Goal: Task Accomplishment & Management: Complete application form

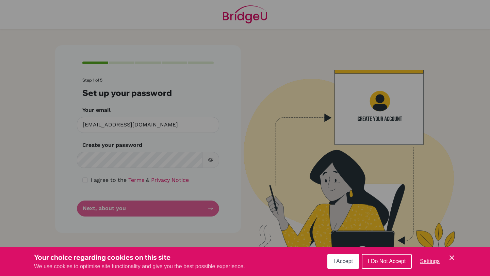
click at [453, 258] on icon "Cookie Control Close Icon" at bounding box center [452, 258] width 8 height 8
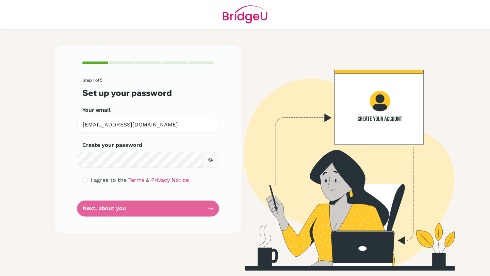
click at [208, 164] on button "button" at bounding box center [210, 160] width 17 height 16
click at [131, 207] on form "Step 1 of 5 Set up your password Your email [EMAIL_ADDRESS][DOMAIN_NAME] Invali…" at bounding box center [147, 147] width 131 height 139
click at [84, 180] on input "checkbox" at bounding box center [84, 180] width 5 height 5
checkbox input "true"
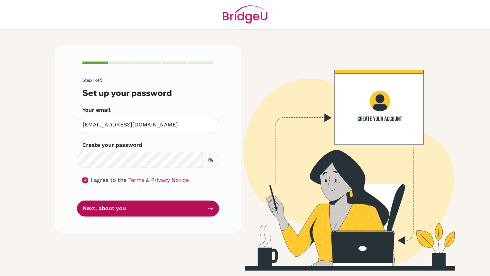
click at [118, 210] on button "Next, about you" at bounding box center [148, 209] width 142 height 16
click at [185, 213] on button "Next, about you" at bounding box center [148, 209] width 142 height 16
click at [189, 212] on button "Next, about you" at bounding box center [148, 209] width 142 height 16
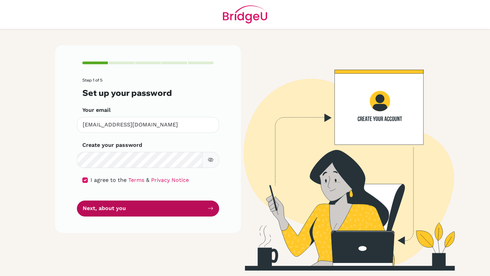
click at [199, 209] on button "Next, about you" at bounding box center [148, 209] width 142 height 16
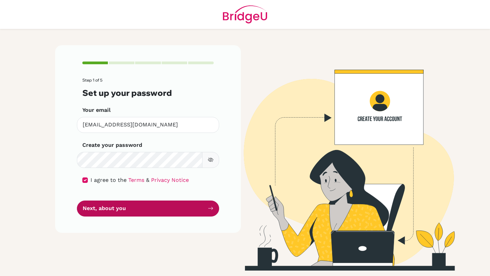
click at [199, 209] on button "Next, about you" at bounding box center [148, 209] width 142 height 16
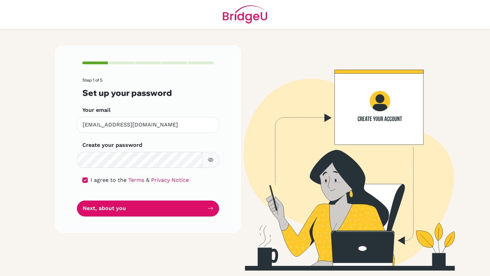
click at [210, 165] on button "button" at bounding box center [210, 160] width 17 height 16
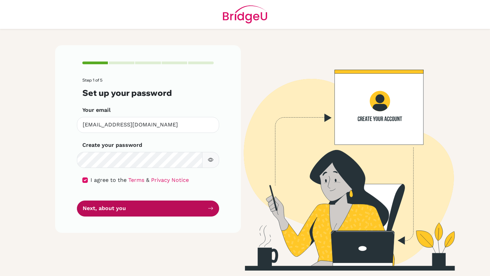
click at [194, 202] on button "Next, about you" at bounding box center [148, 209] width 142 height 16
click at [150, 203] on button "Next, about you" at bounding box center [148, 209] width 142 height 16
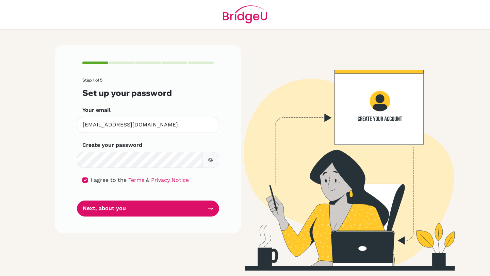
click at [130, 62] on div at bounding box center [122, 63] width 26 height 3
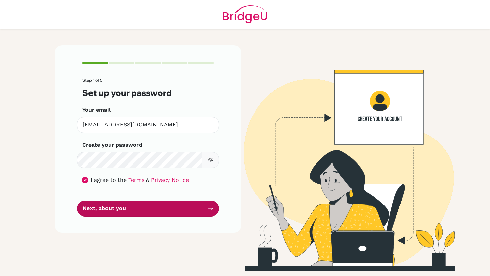
click at [207, 207] on button "Next, about you" at bounding box center [148, 209] width 142 height 16
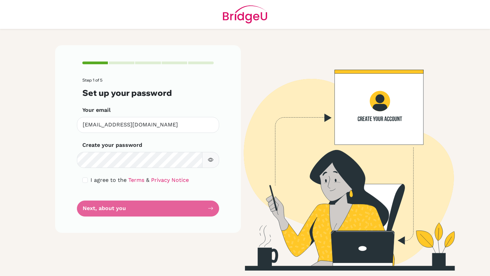
click at [243, 156] on div "Step 1 of 5 Set up your password Your email [EMAIL_ADDRESS][DOMAIN_NAME] Invali…" at bounding box center [148, 158] width 194 height 226
click at [243, 145] on div "Step 1 of 5 Set up your password Your email [EMAIL_ADDRESS][DOMAIN_NAME] Invali…" at bounding box center [148, 158] width 194 height 226
click at [155, 213] on form "Step 1 of 5 Set up your password Your email [EMAIL_ADDRESS][DOMAIN_NAME] Invali…" at bounding box center [147, 147] width 131 height 139
click at [84, 183] on div "I agree to the Terms & Privacy Notice" at bounding box center [147, 180] width 131 height 8
click at [85, 178] on input "checkbox" at bounding box center [84, 180] width 5 height 5
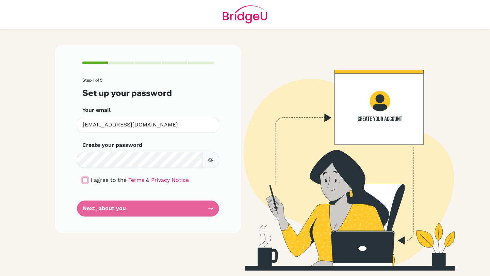
checkbox input "true"
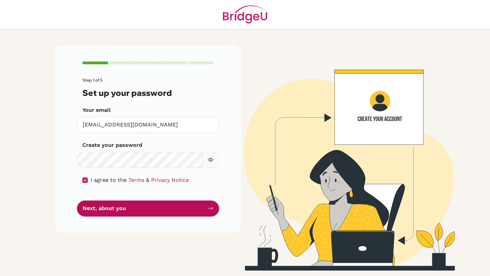
click at [122, 211] on button "Next, about you" at bounding box center [148, 209] width 142 height 16
